Goal: Information Seeking & Learning: Learn about a topic

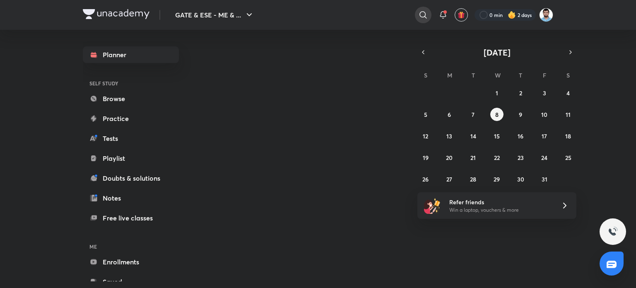
click at [426, 14] on icon at bounding box center [423, 15] width 10 height 10
click at [432, 14] on input "text" at bounding box center [432, 15] width 0 height 22
click at [387, 11] on input "text" at bounding box center [367, 15] width 130 height 22
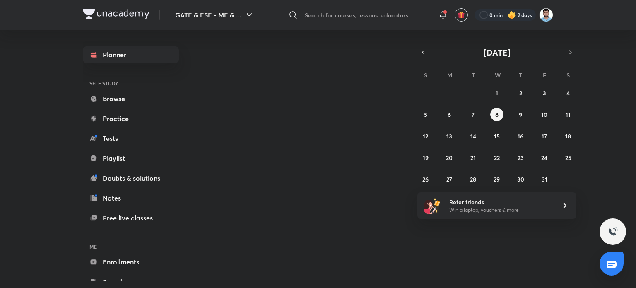
click at [387, 11] on input "text" at bounding box center [367, 15] width 130 height 22
click at [321, 13] on input "text" at bounding box center [367, 15] width 130 height 22
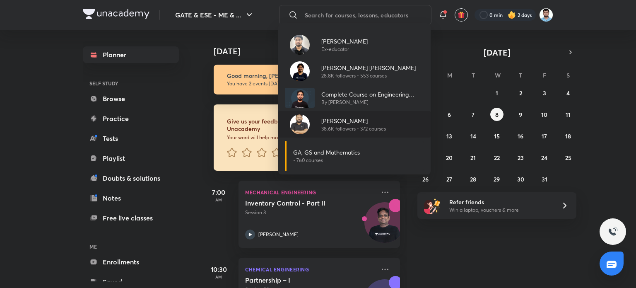
click at [353, 125] on p "38.6K followers • 372 courses" at bounding box center [353, 128] width 65 height 7
click at [353, 125] on img at bounding box center [361, 137] width 77 height 66
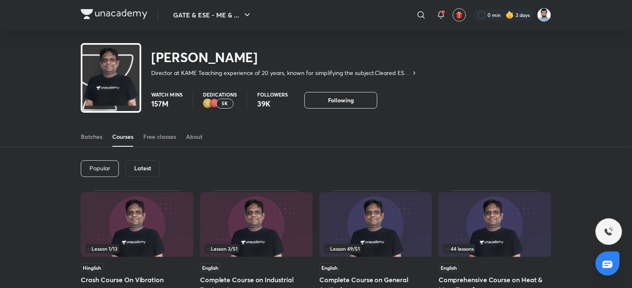
click at [149, 171] on h6 "Latest" at bounding box center [142, 168] width 17 height 7
click at [142, 176] on div "Latest" at bounding box center [142, 168] width 34 height 17
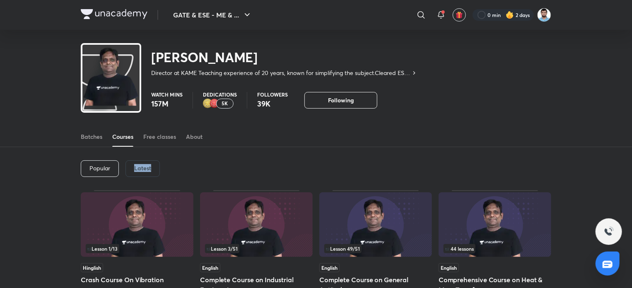
click at [142, 176] on div "Latest" at bounding box center [142, 168] width 34 height 17
click at [147, 173] on div "Latest" at bounding box center [142, 168] width 34 height 17
click at [155, 171] on div "Latest" at bounding box center [142, 168] width 34 height 17
click at [155, 170] on div "Latest" at bounding box center [142, 168] width 34 height 17
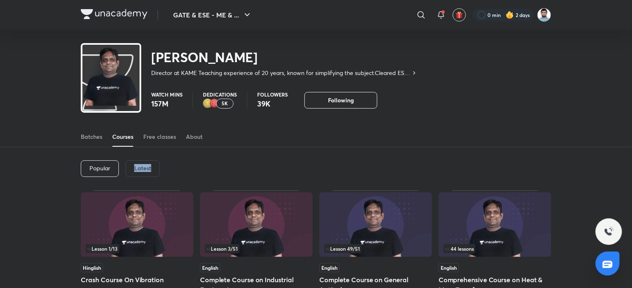
click at [155, 170] on div "Latest" at bounding box center [142, 168] width 34 height 17
click at [145, 165] on h6 "Latest" at bounding box center [142, 168] width 17 height 7
click at [148, 169] on h6 "Latest" at bounding box center [142, 168] width 17 height 7
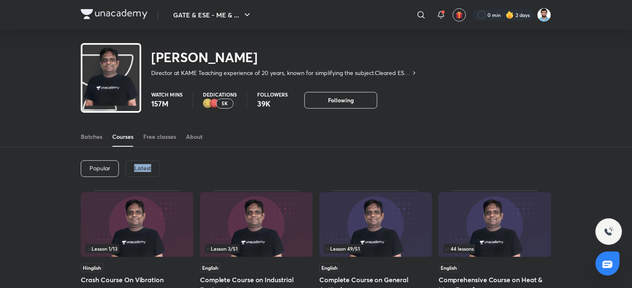
click at [154, 171] on div "Latest" at bounding box center [142, 168] width 34 height 17
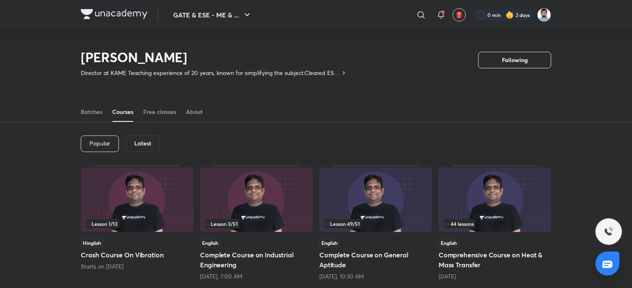
scroll to position [77, 0]
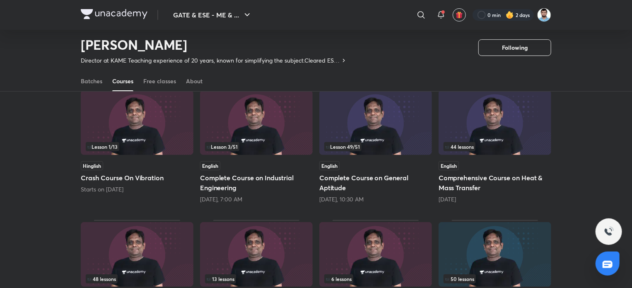
click at [285, 109] on img at bounding box center [256, 122] width 113 height 65
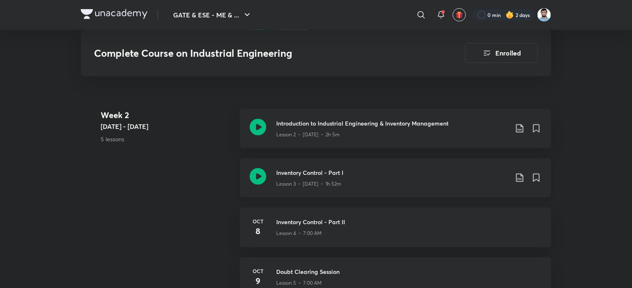
scroll to position [538, 0]
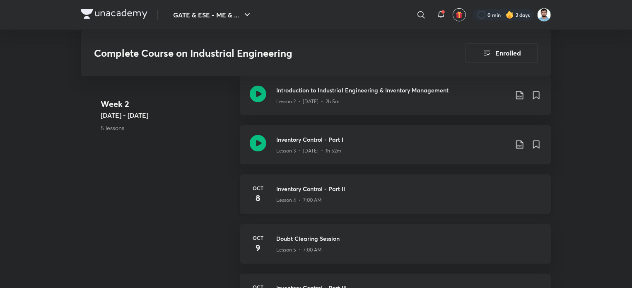
click at [315, 188] on h3 "Inventory Control - Part II" at bounding box center [408, 188] width 265 height 9
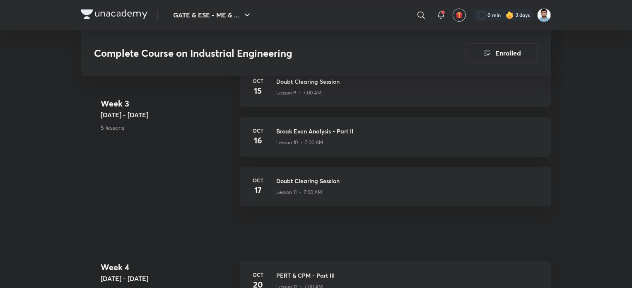
scroll to position [953, 0]
